Goal: Navigation & Orientation: Find specific page/section

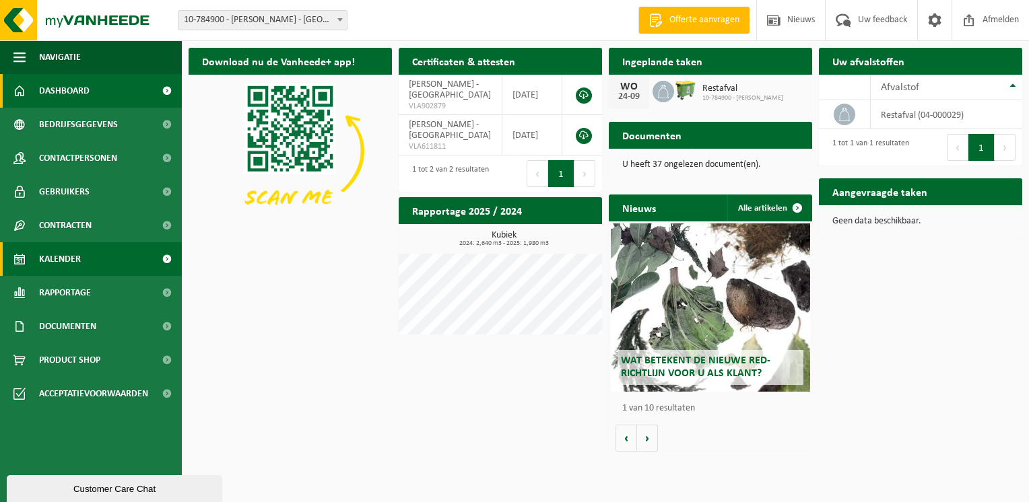
click at [70, 261] on span "Kalender" at bounding box center [60, 259] width 42 height 34
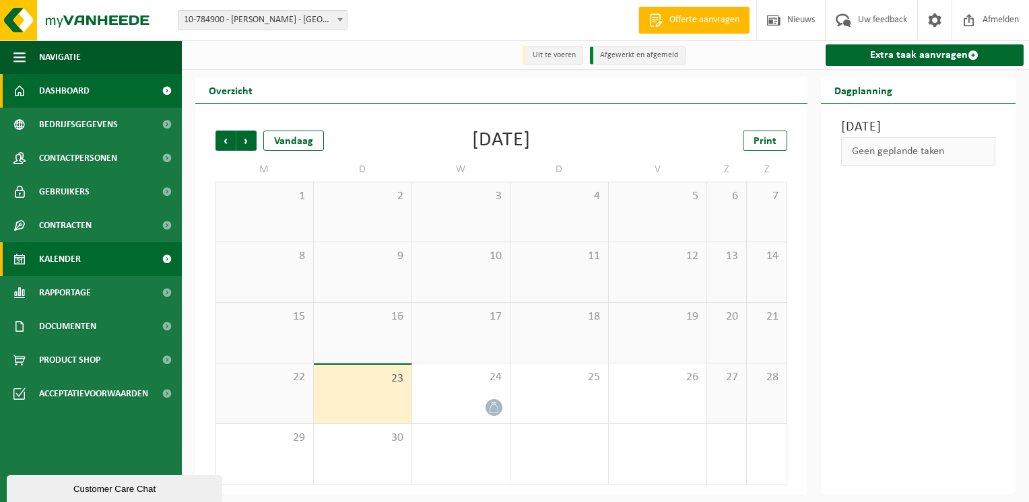
click at [68, 90] on span "Dashboard" at bounding box center [64, 91] width 51 height 34
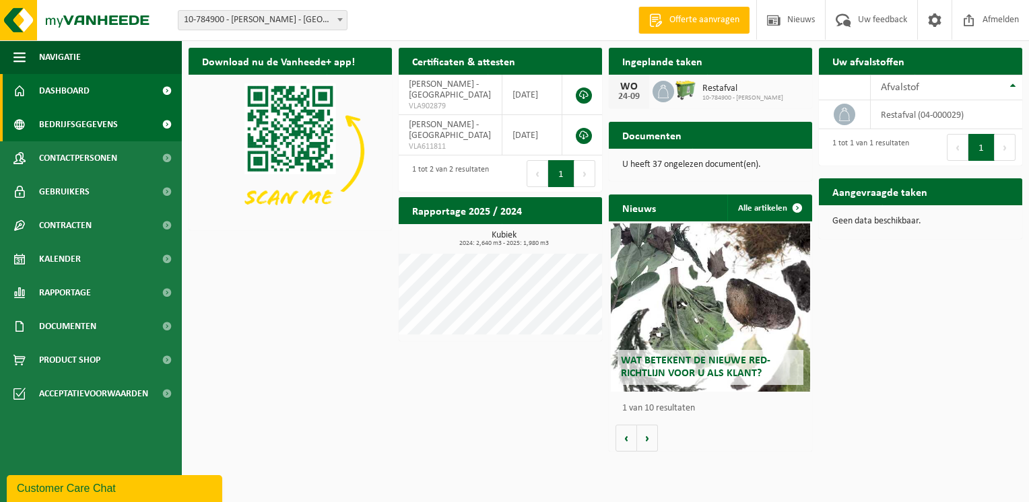
click at [102, 125] on span "Bedrijfsgegevens" at bounding box center [78, 125] width 79 height 34
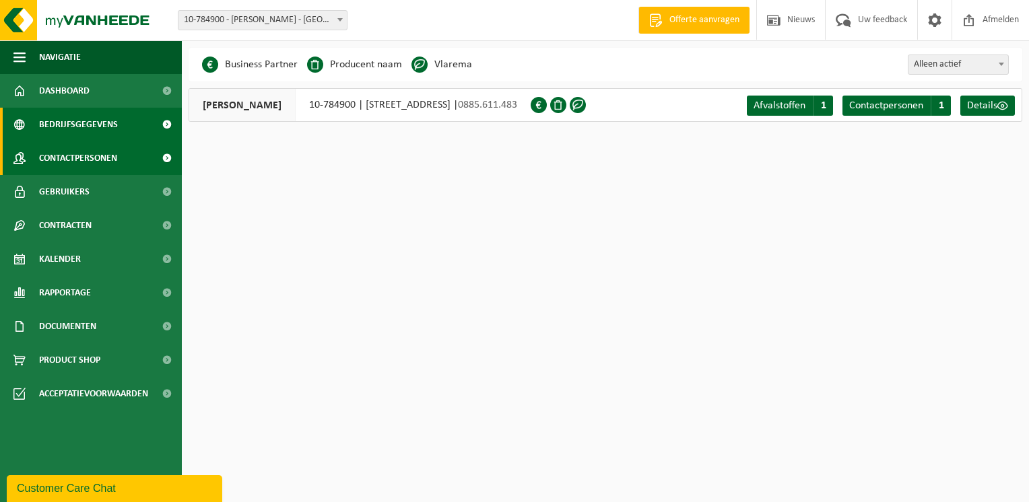
click at [106, 152] on span "Contactpersonen" at bounding box center [78, 158] width 78 height 34
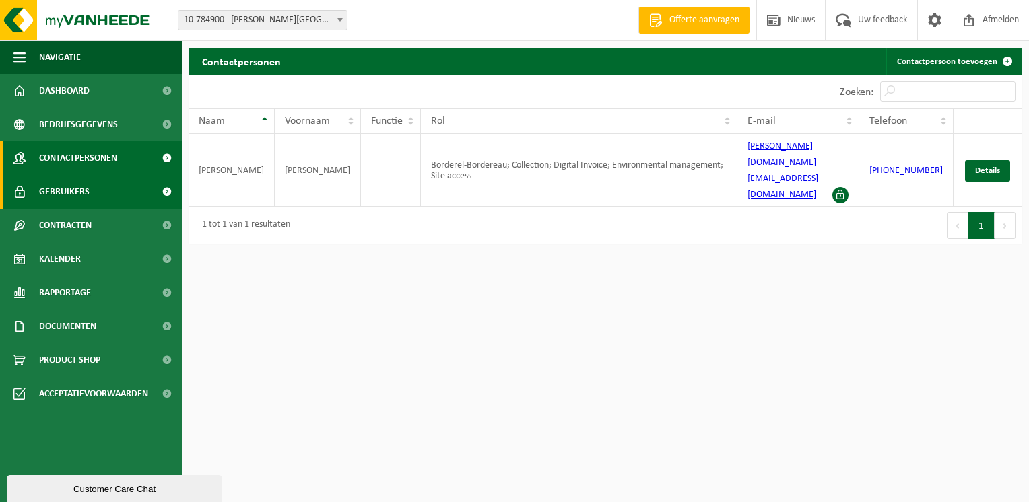
click at [95, 195] on link "Gebruikers" at bounding box center [91, 192] width 182 height 34
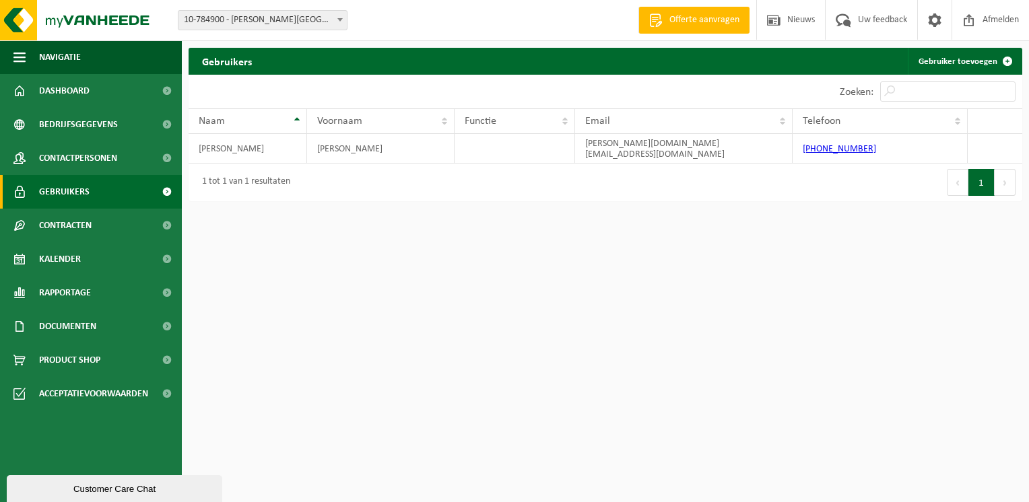
click at [92, 228] on span "Contracten" at bounding box center [65, 226] width 53 height 34
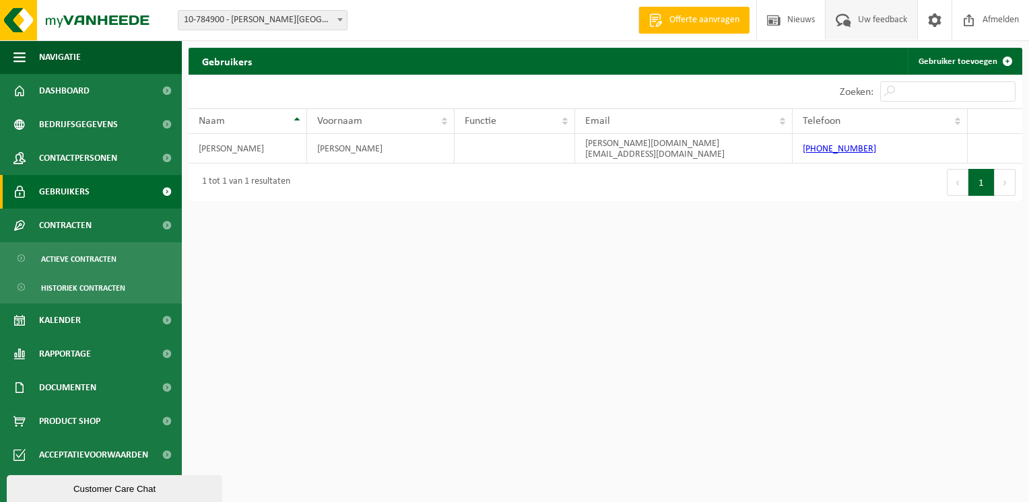
click at [876, 22] on span "Uw feedback" at bounding box center [883, 20] width 56 height 40
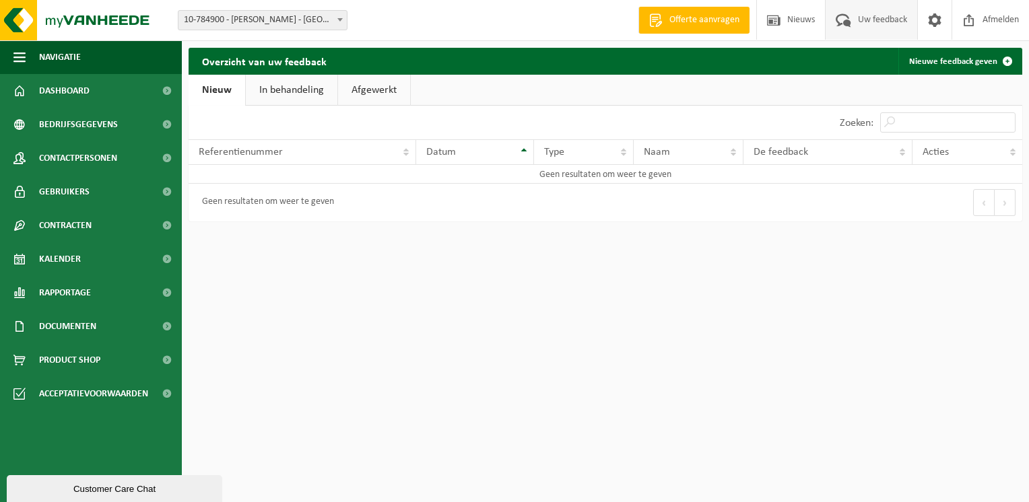
click at [297, 90] on link "In behandeling" at bounding box center [292, 90] width 92 height 31
click at [374, 85] on link "Afgewerkt" at bounding box center [376, 90] width 72 height 31
click at [237, 92] on link "Nieuw" at bounding box center [216, 90] width 55 height 31
click at [75, 20] on img at bounding box center [81, 20] width 162 height 40
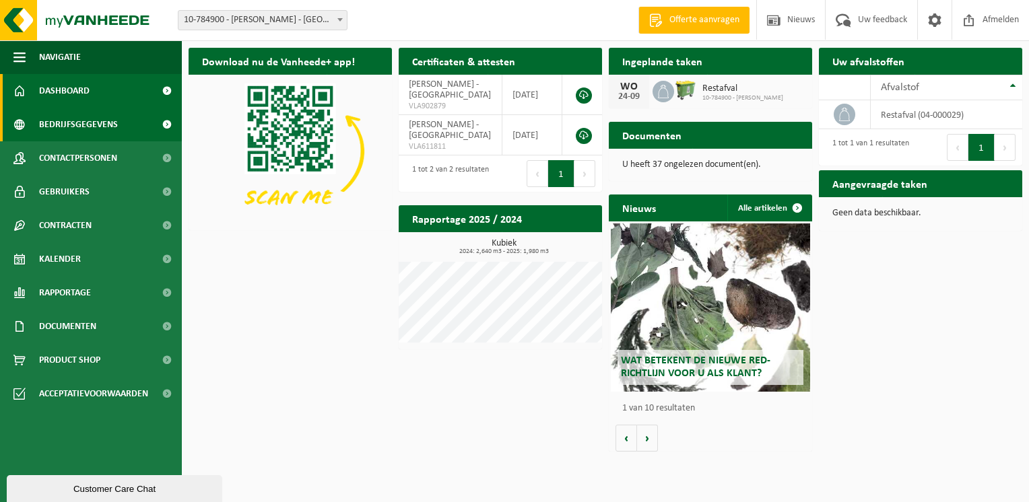
click at [108, 124] on span "Bedrijfsgegevens" at bounding box center [78, 125] width 79 height 34
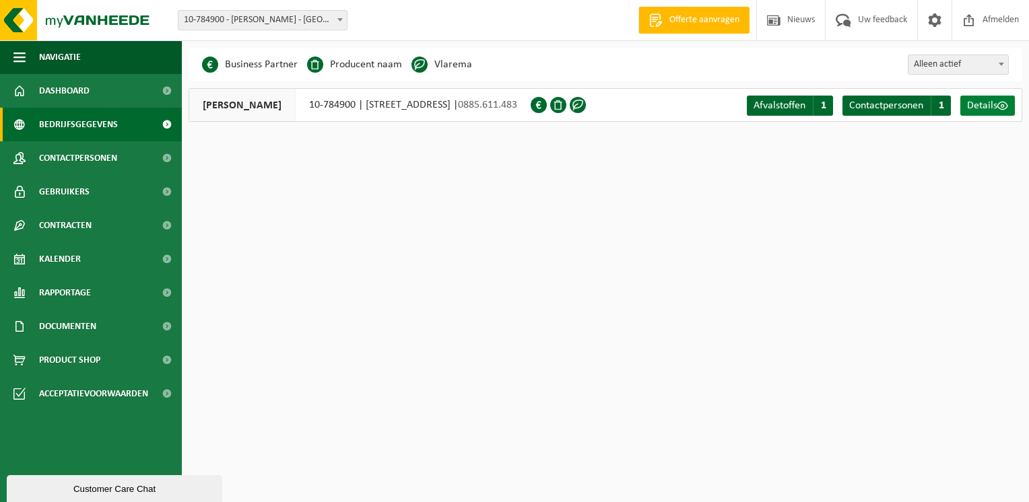
click at [993, 108] on span "Details" at bounding box center [982, 105] width 30 height 11
